Goal: Task Accomplishment & Management: Use online tool/utility

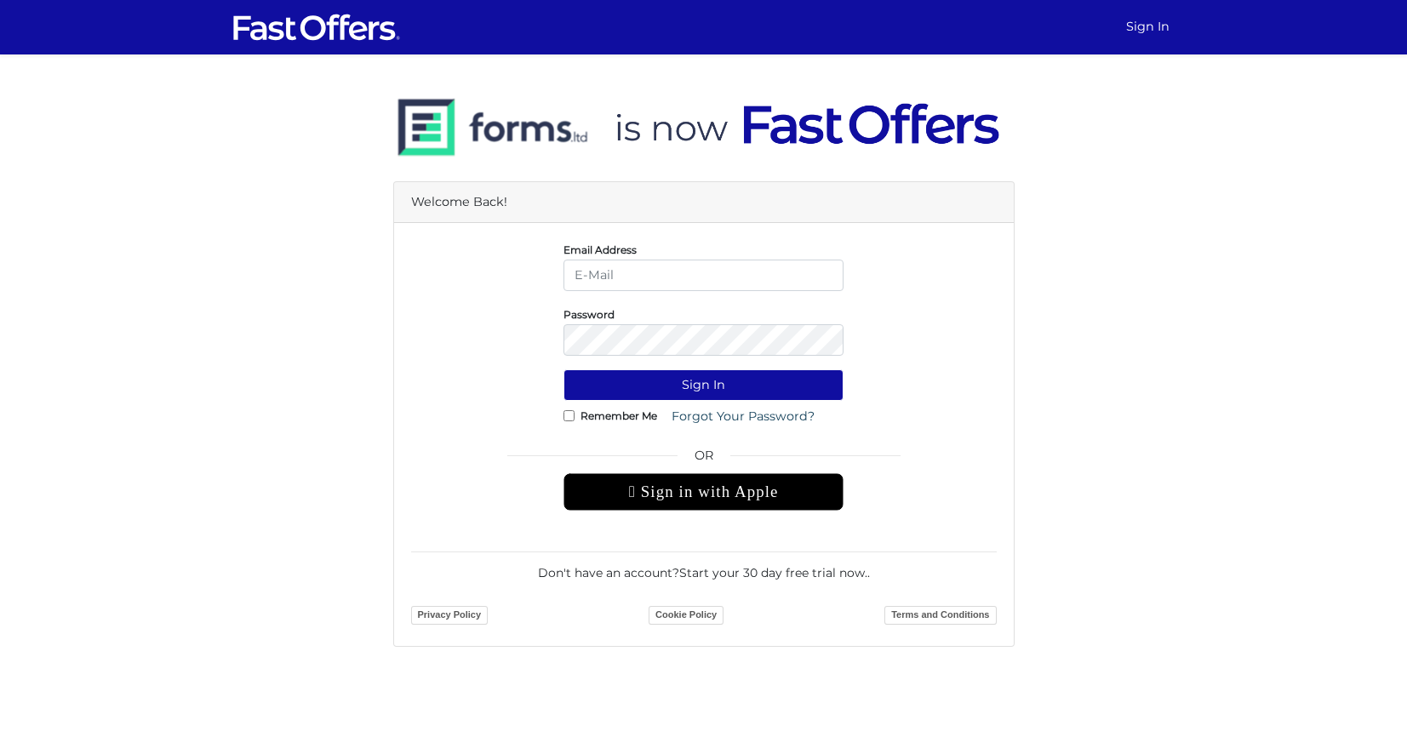
type input "daniel@danieljulienrealty.com"
click at [648, 283] on input "daniel@danieljulienrealty.com" at bounding box center [703, 275] width 280 height 31
drag, startPoint x: 565, startPoint y: 414, endPoint x: 587, endPoint y: 428, distance: 26.4
click at [567, 417] on input "Remember Me" at bounding box center [568, 415] width 11 height 11
checkbox input "true"
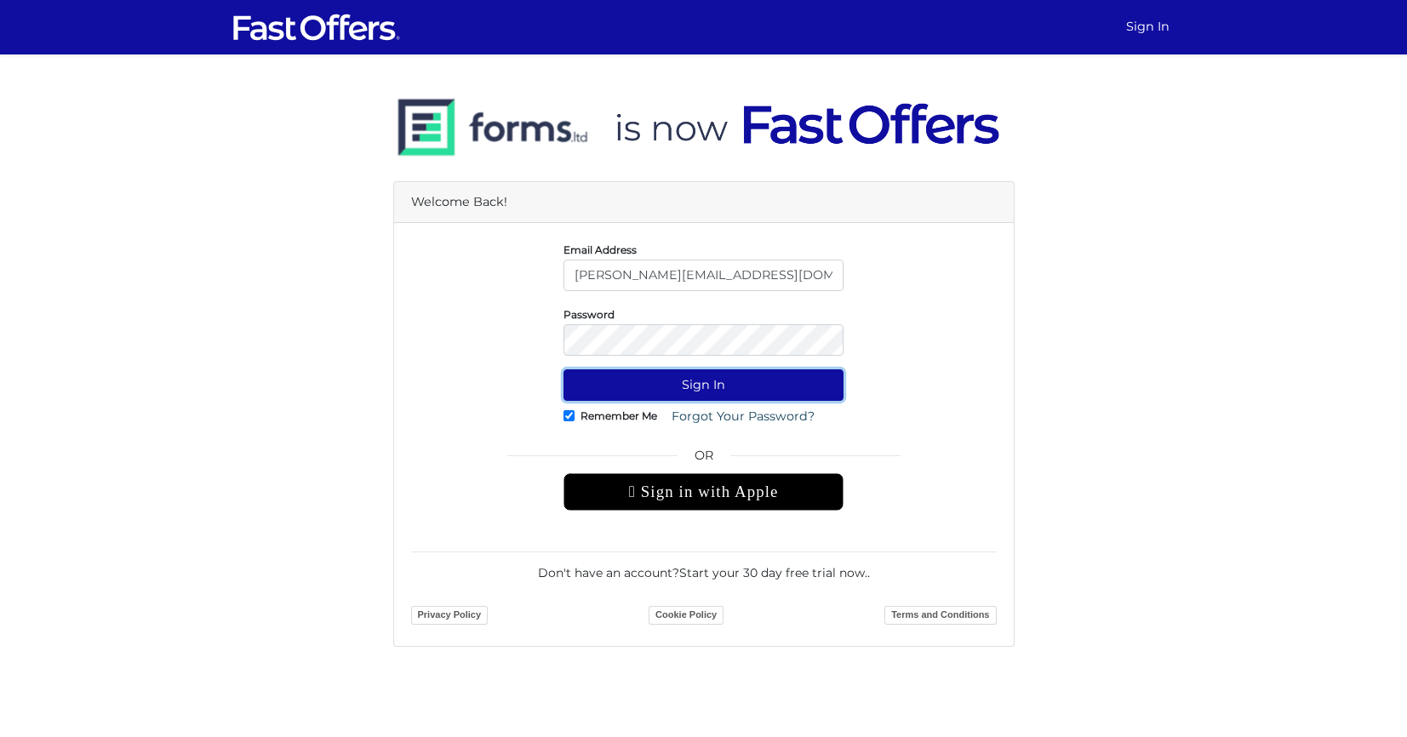
click at [649, 390] on button "Sign In" at bounding box center [703, 384] width 280 height 31
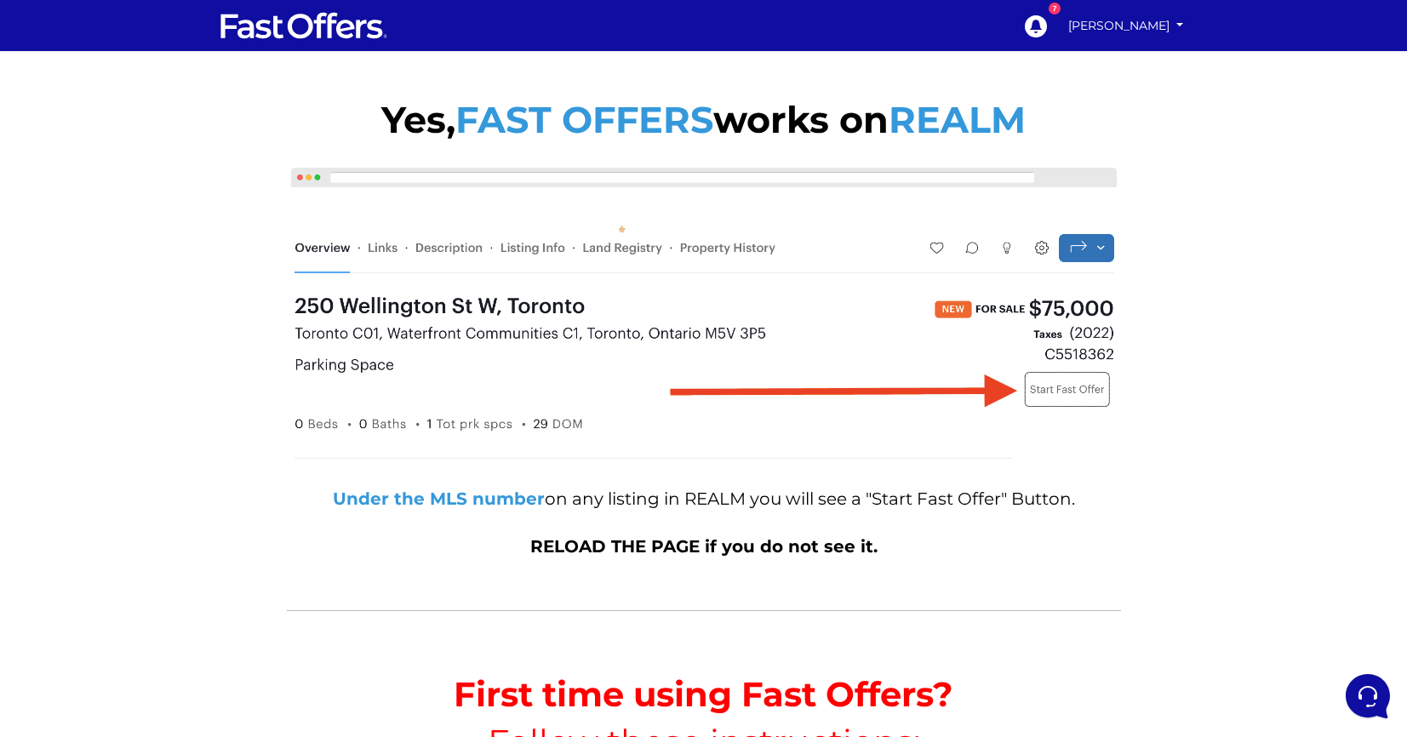
drag, startPoint x: 1074, startPoint y: 391, endPoint x: 1060, endPoint y: 404, distance: 18.7
click at [1074, 391] on img at bounding box center [704, 316] width 834 height 306
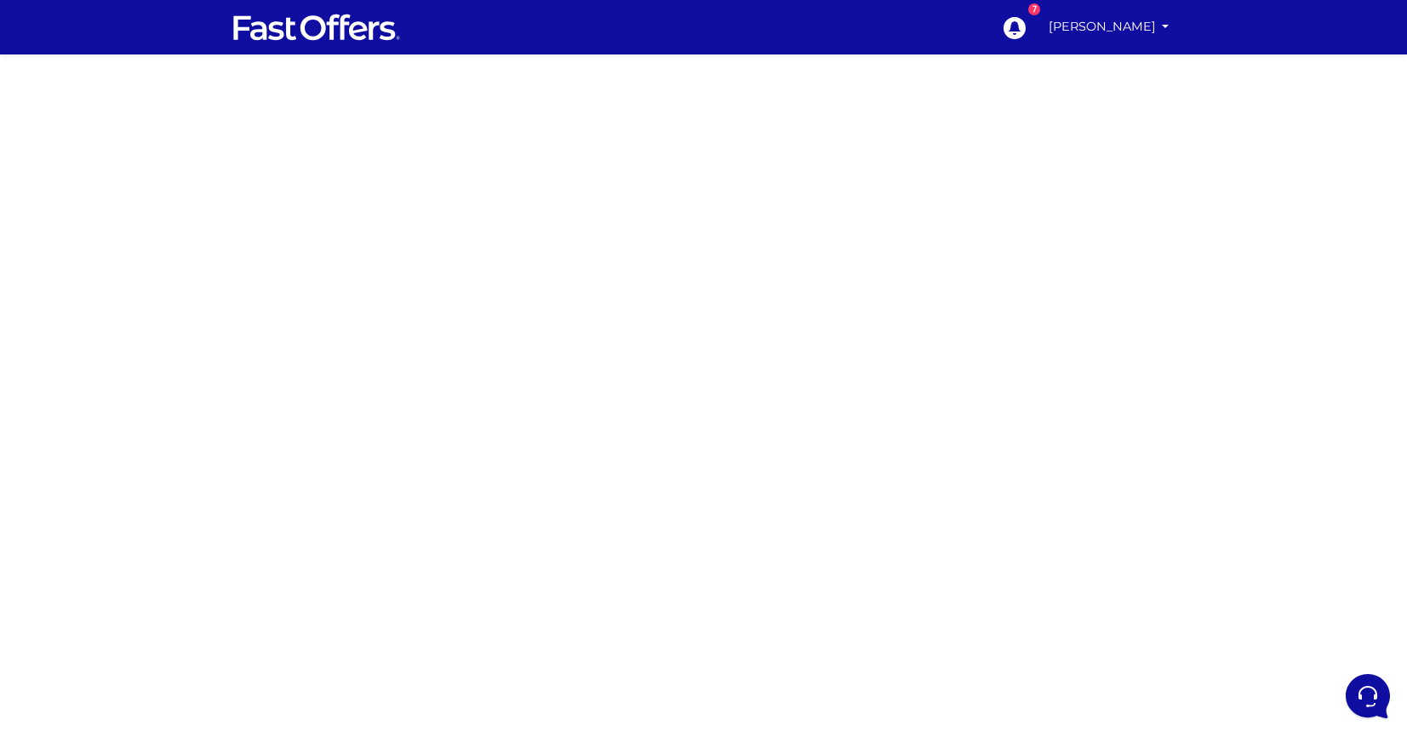
drag, startPoint x: 404, startPoint y: 322, endPoint x: 467, endPoint y: 383, distance: 87.9
click at [404, 322] on div at bounding box center [703, 500] width 1407 height 851
click at [933, 607] on div at bounding box center [703, 500] width 1407 height 851
click at [494, 513] on div at bounding box center [703, 500] width 1407 height 851
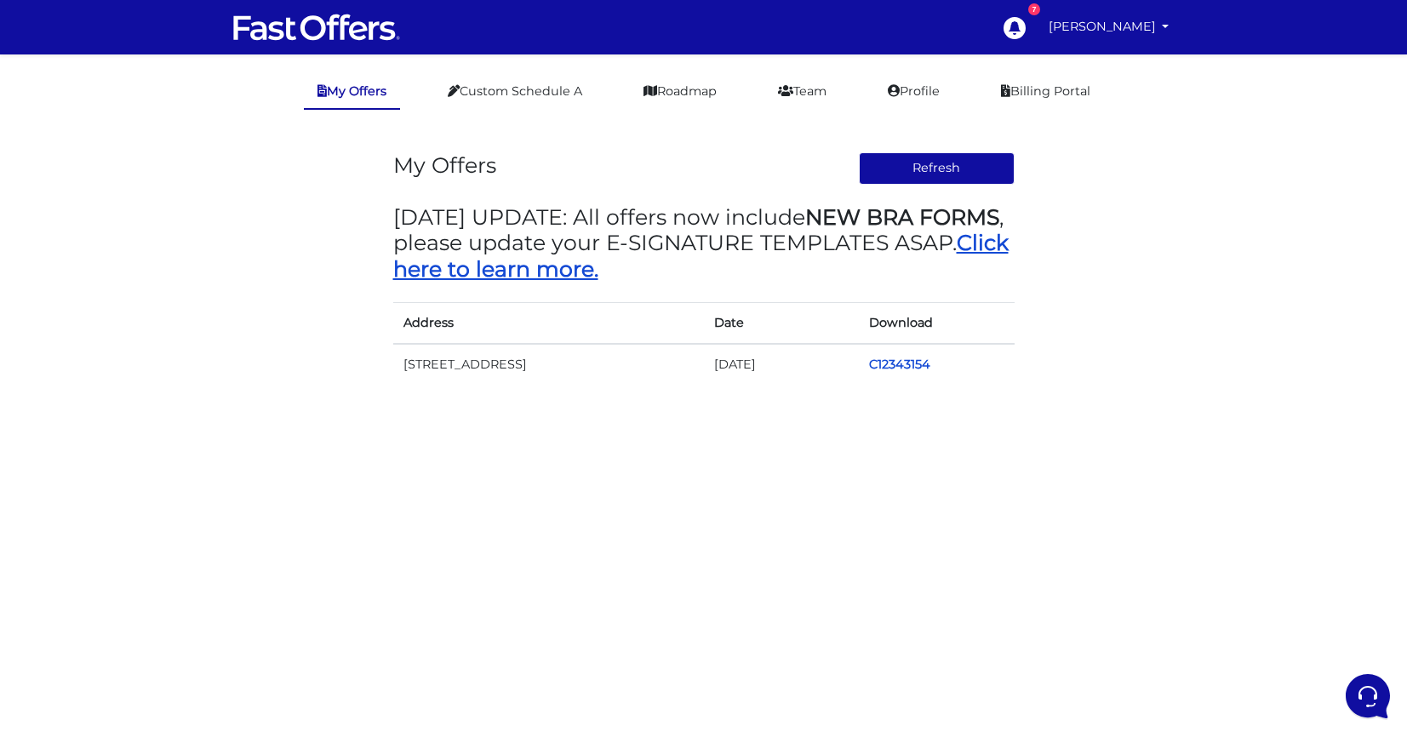
click at [546, 272] on link "Click here to learn more." at bounding box center [700, 255] width 615 height 51
click at [506, 85] on link "Custom Schedule A" at bounding box center [515, 91] width 162 height 33
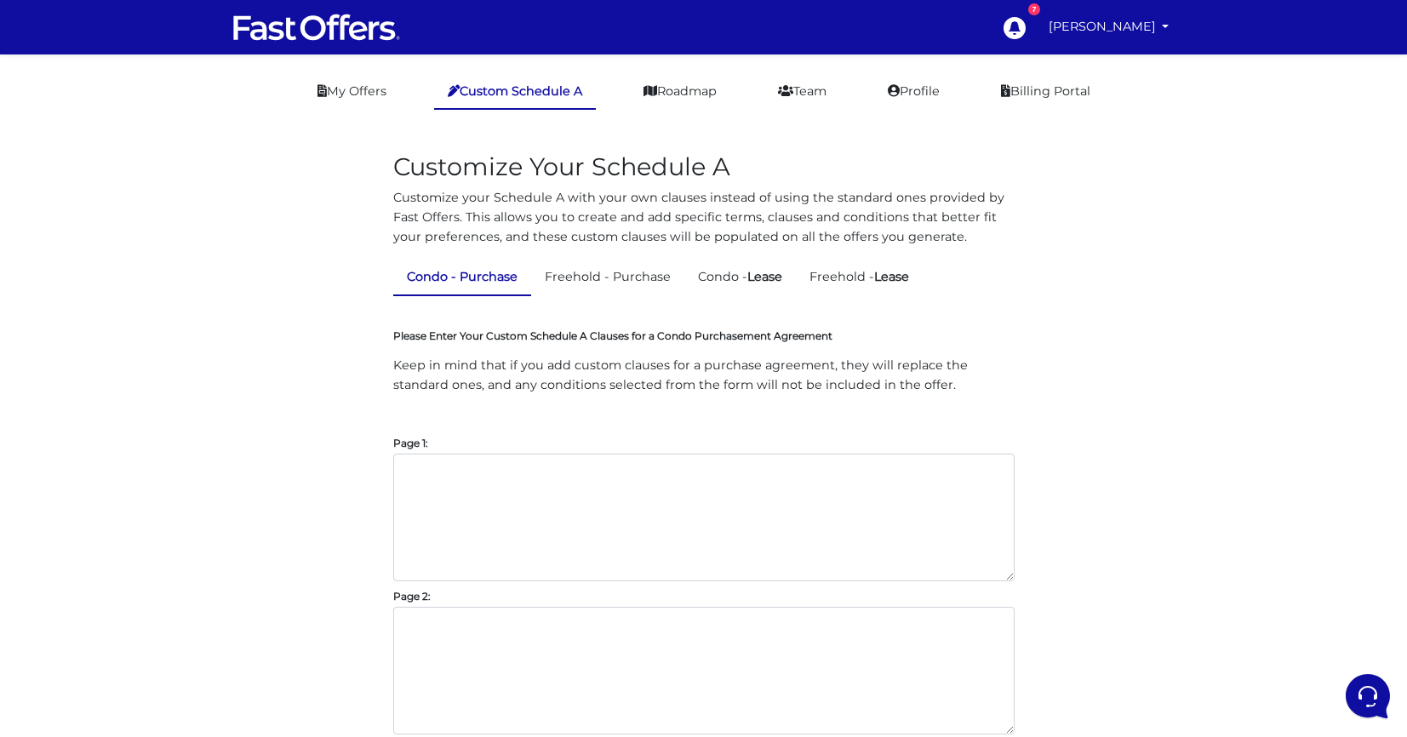
drag, startPoint x: 528, startPoint y: 380, endPoint x: 523, endPoint y: 387, distance: 9.2
click at [528, 380] on p "Keep in mind that if you add custom clauses for a purchase agreement, they will…" at bounding box center [703, 375] width 621 height 39
click at [646, 94] on icon at bounding box center [650, 91] width 14 height 12
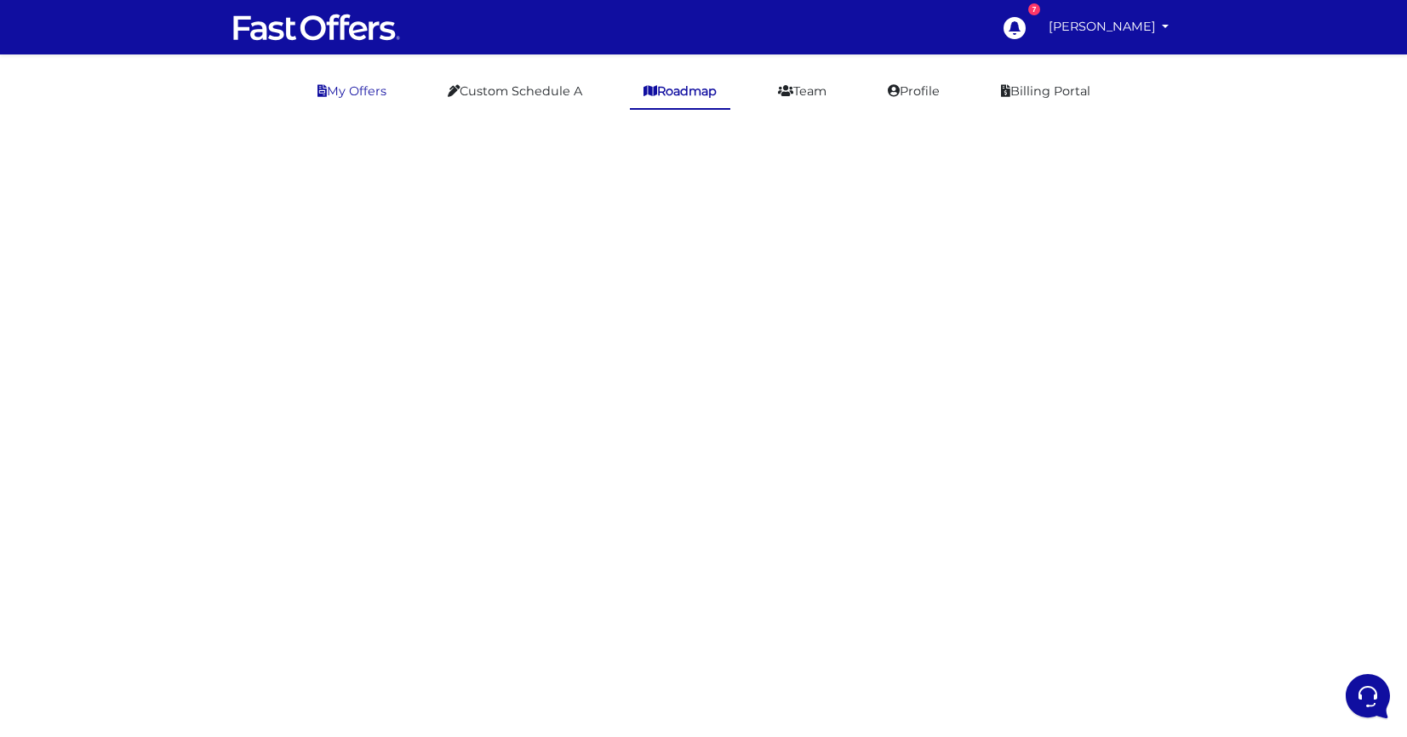
click at [334, 95] on link "My Offers" at bounding box center [352, 91] width 96 height 33
